Goal: Task Accomplishment & Management: Manage account settings

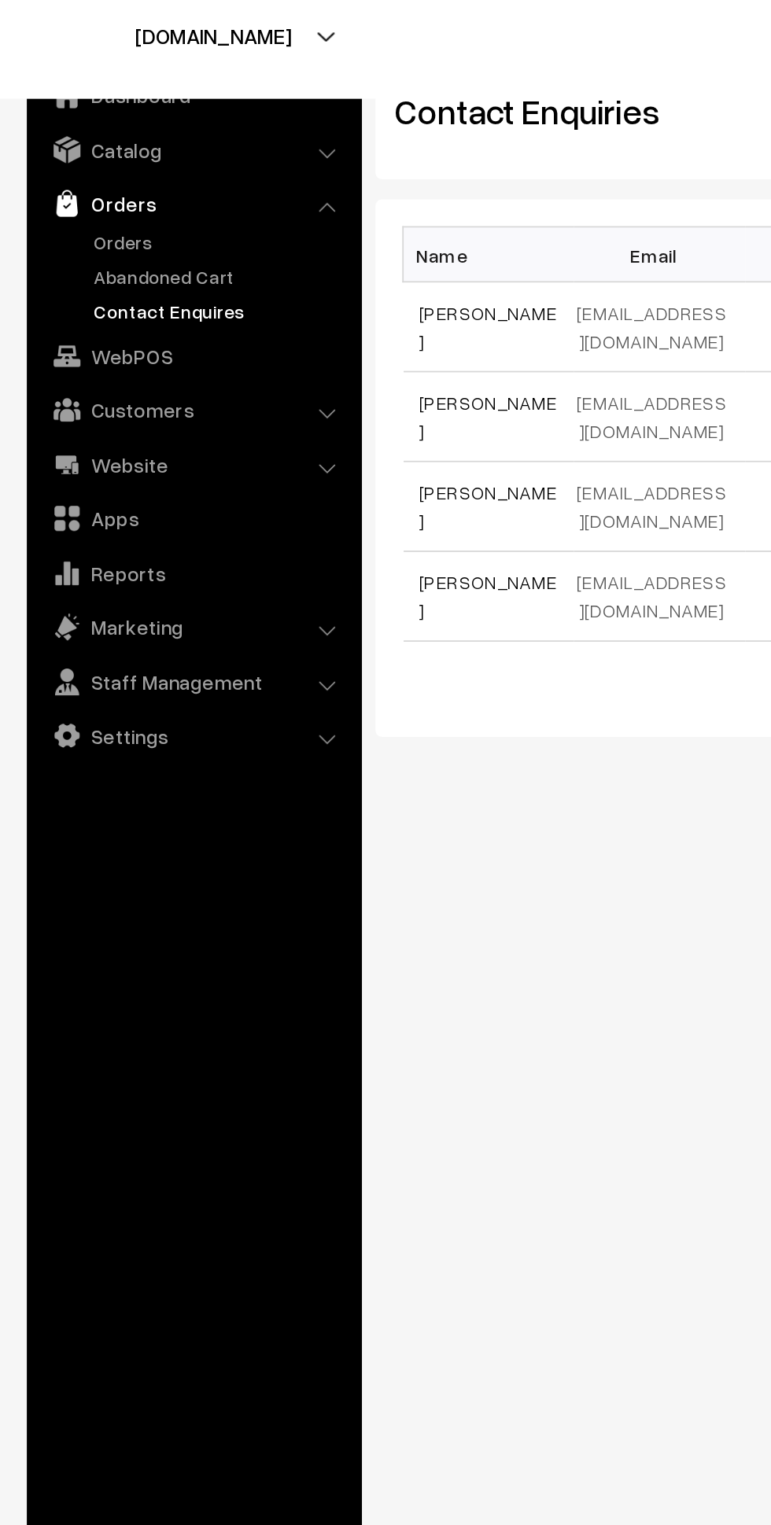
click at [78, 174] on link "Orders" at bounding box center [129, 175] width 156 height 17
